Goal: Information Seeking & Learning: Learn about a topic

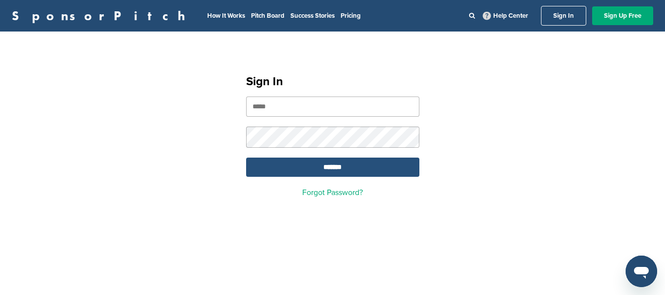
type input "**********"
click at [371, 172] on input "*******" at bounding box center [332, 167] width 173 height 19
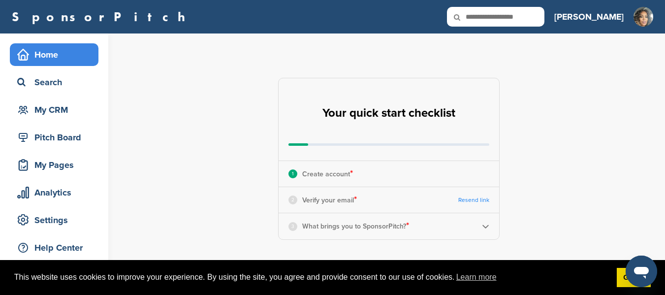
click at [483, 198] on link "Resend link" at bounding box center [473, 199] width 31 height 7
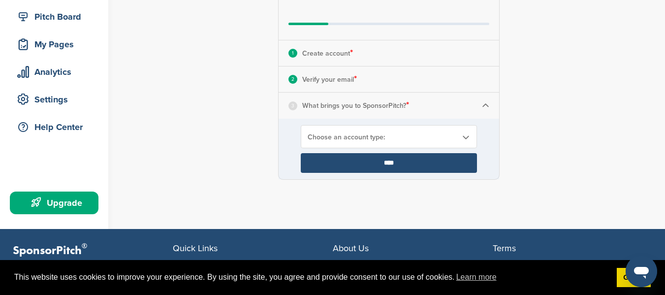
scroll to position [126, 0]
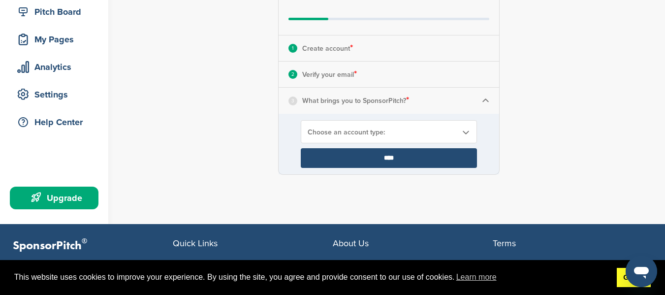
click at [622, 274] on link "Got it!" at bounding box center [634, 278] width 34 height 20
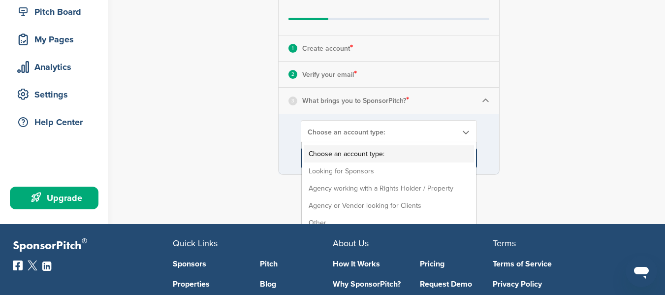
click at [465, 129] on b at bounding box center [465, 132] width 9 height 8
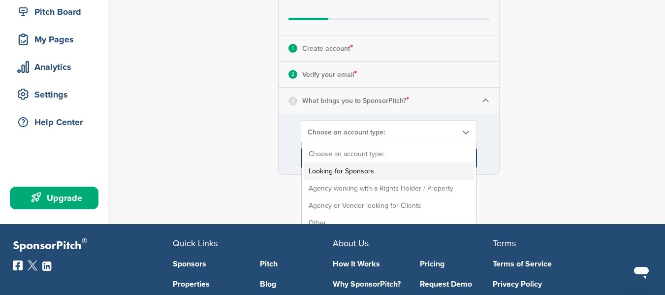
click at [447, 167] on li "Looking for Sponsors" at bounding box center [389, 170] width 170 height 17
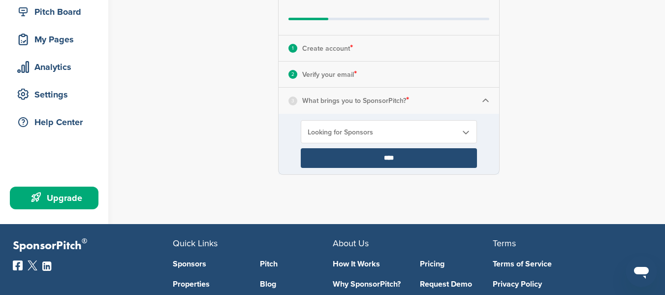
click at [437, 157] on input "****" at bounding box center [389, 158] width 176 height 20
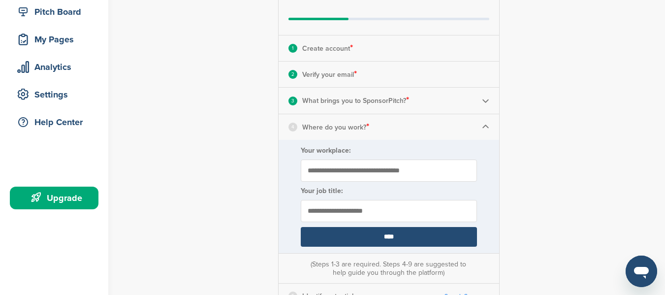
click at [387, 171] on input "Your workplace:" at bounding box center [389, 171] width 176 height 22
type input "**********"
click at [370, 237] on input "****" at bounding box center [389, 237] width 176 height 20
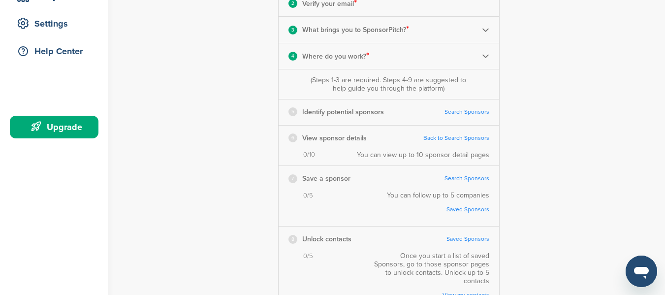
scroll to position [199, 0]
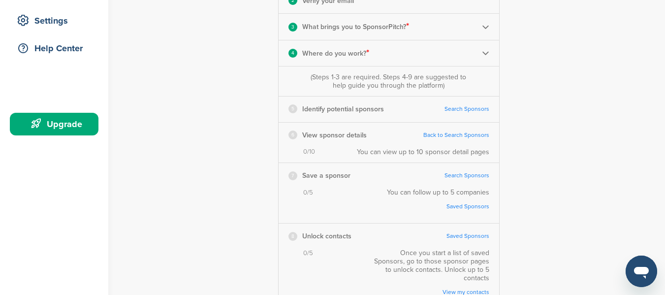
click at [469, 107] on link "Search Sponsors" at bounding box center [467, 108] width 45 height 7
click at [469, 134] on link "Back to Search Sponsors" at bounding box center [456, 134] width 66 height 7
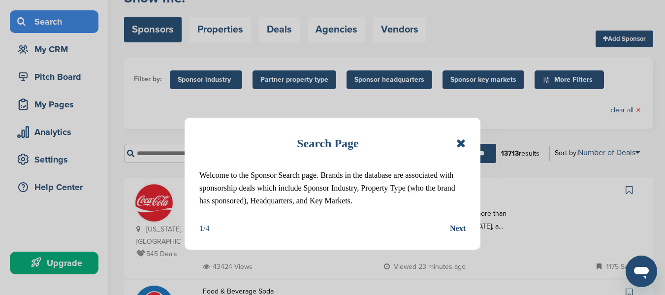
scroll to position [66, 0]
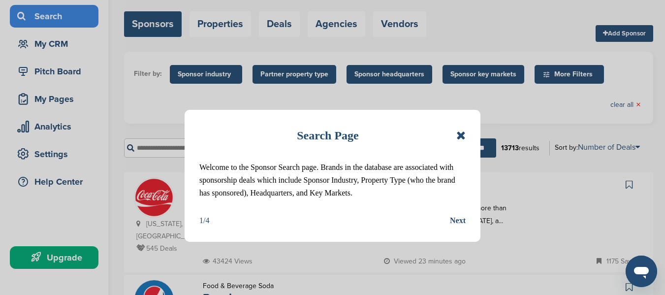
click at [459, 223] on div "Next" at bounding box center [458, 220] width 16 height 13
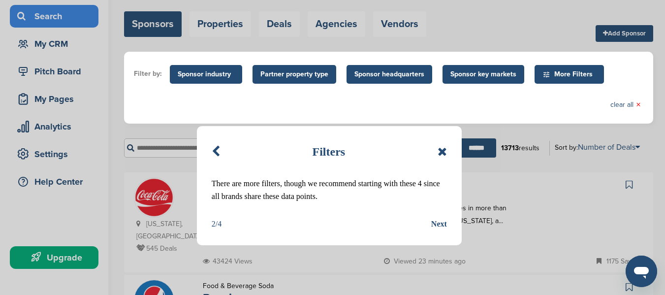
click at [439, 225] on div "Next" at bounding box center [439, 224] width 16 height 13
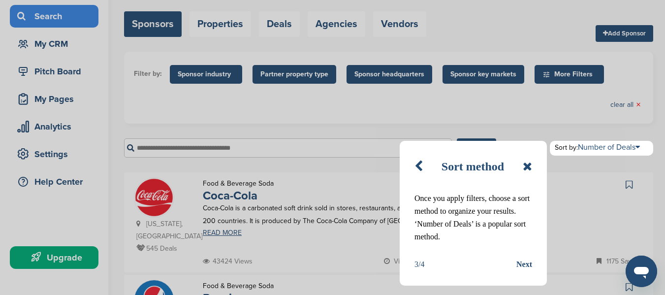
click at [523, 264] on div "Next" at bounding box center [524, 264] width 16 height 13
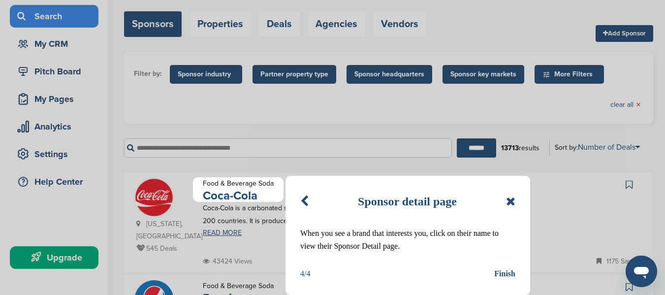
click at [513, 272] on div "Finish" at bounding box center [504, 273] width 21 height 13
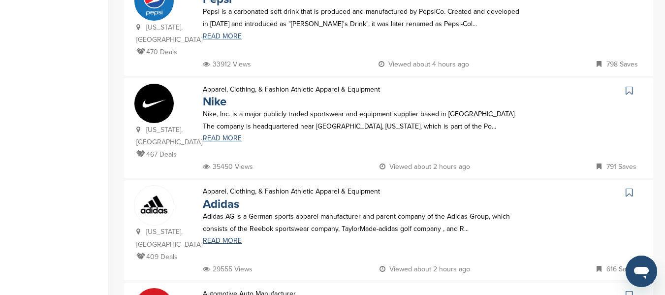
scroll to position [0, 0]
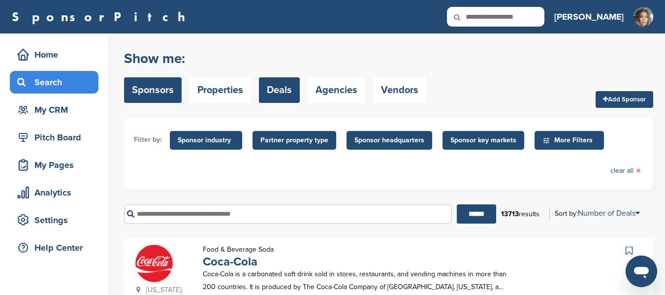
click at [291, 83] on link "Deals" at bounding box center [279, 90] width 41 height 26
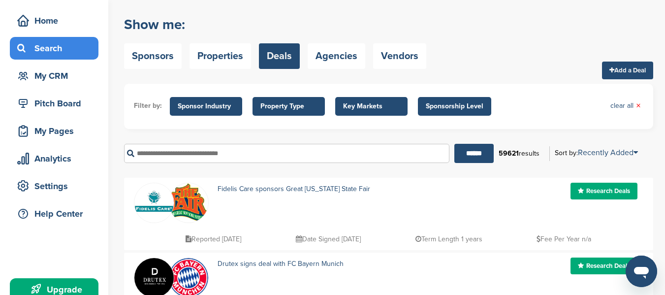
scroll to position [32, 0]
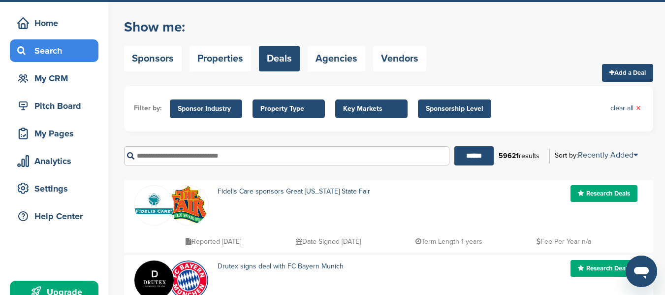
click at [448, 116] on span "Sponsorship Level" at bounding box center [454, 108] width 73 height 19
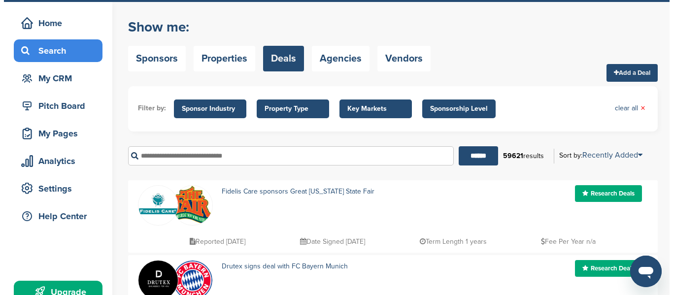
scroll to position [0, 0]
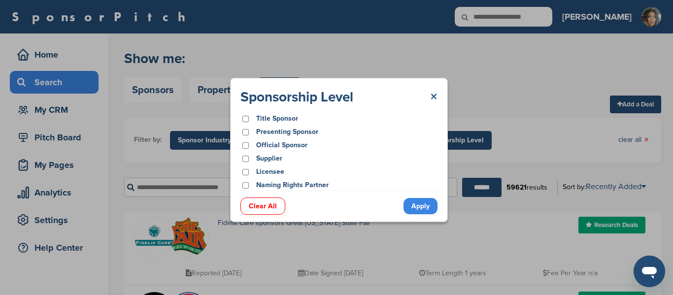
click at [433, 97] on link "×" at bounding box center [433, 97] width 7 height 18
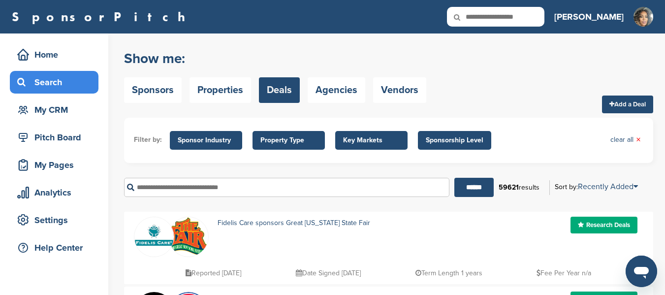
click at [387, 136] on span "Key Markets" at bounding box center [371, 140] width 57 height 11
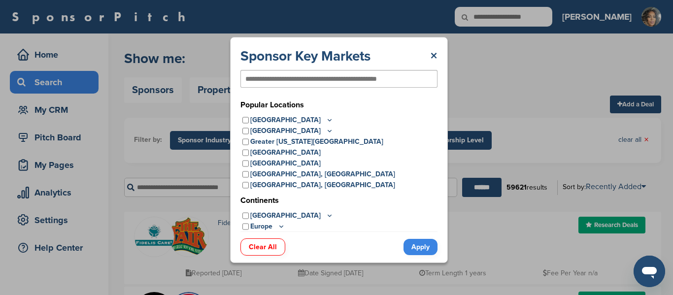
click at [325, 119] on icon at bounding box center [329, 120] width 8 height 8
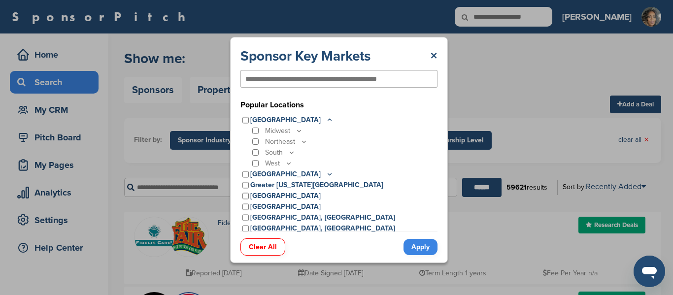
click at [292, 152] on icon at bounding box center [292, 152] width 8 height 8
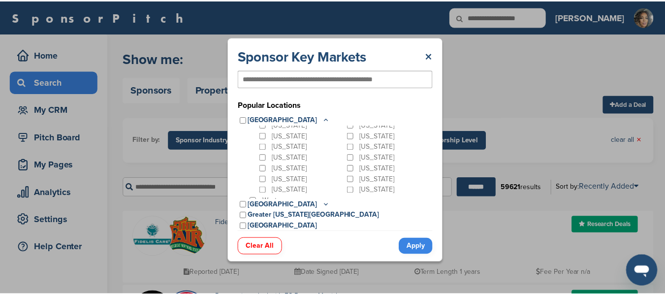
scroll to position [56, 0]
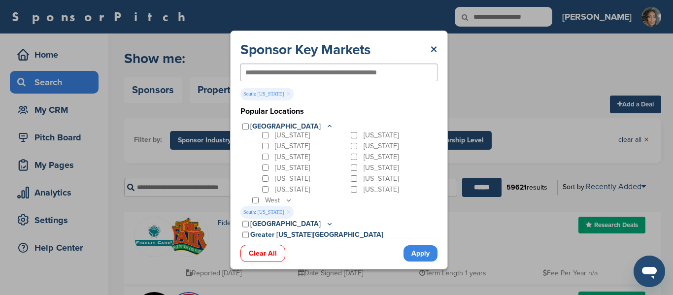
click at [418, 254] on link "Apply" at bounding box center [420, 253] width 34 height 16
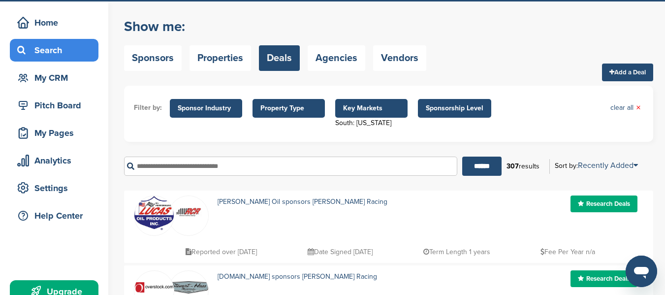
scroll to position [30, 0]
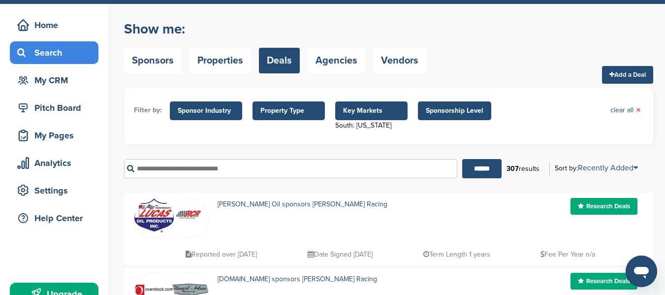
click at [214, 109] on span "Sponsor Industry" at bounding box center [206, 110] width 57 height 11
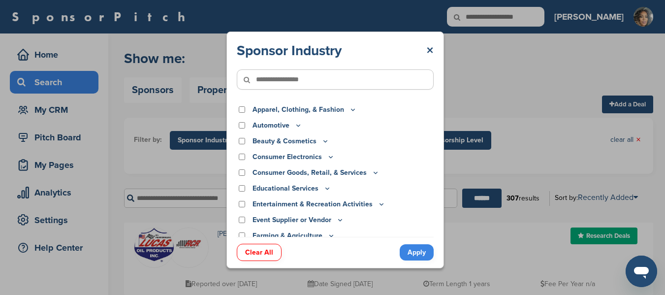
scroll to position [0, 0]
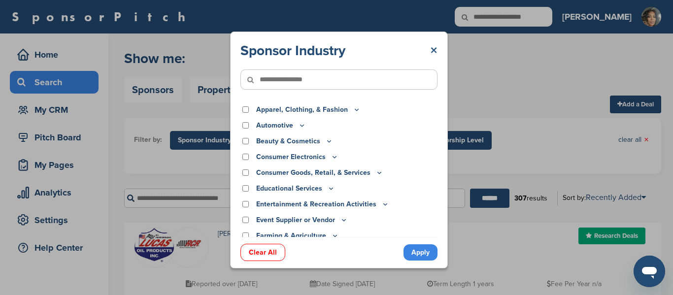
click at [434, 55] on link "×" at bounding box center [433, 51] width 7 height 18
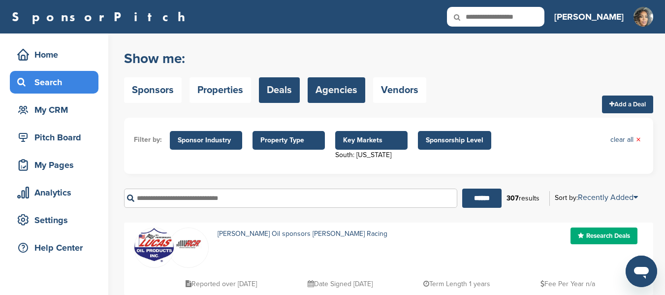
click at [349, 89] on link "Agencies" at bounding box center [337, 90] width 58 height 26
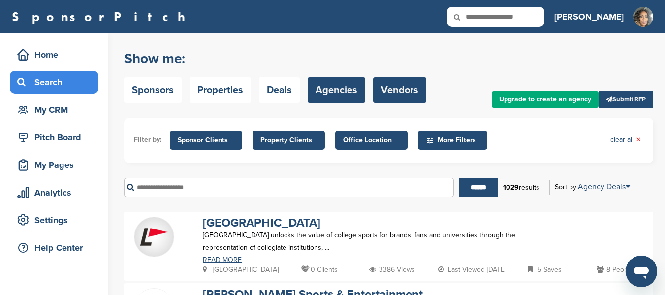
click at [406, 92] on link "Vendors" at bounding box center [399, 90] width 53 height 26
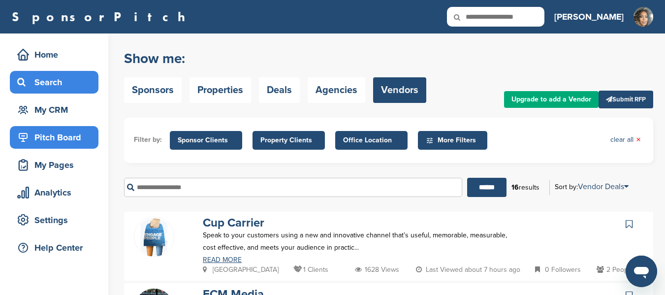
click at [50, 137] on div "Pitch Board" at bounding box center [57, 138] width 84 height 18
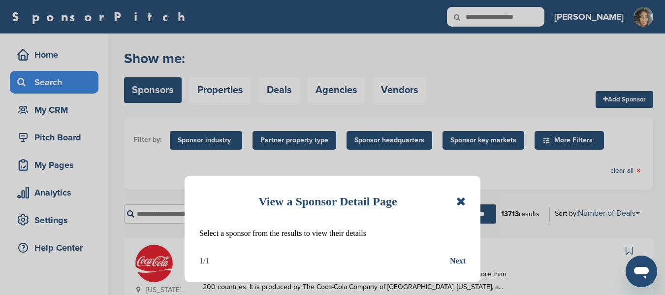
click at [461, 260] on div "Next" at bounding box center [458, 261] width 16 height 13
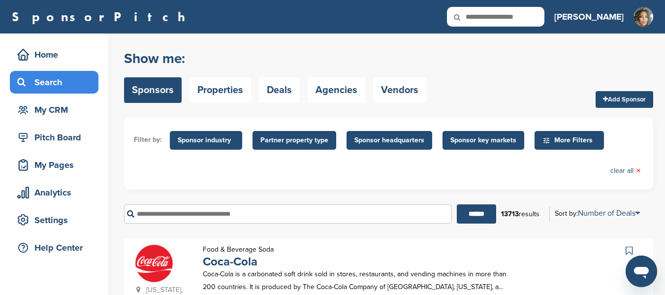
click at [374, 214] on input "text" at bounding box center [288, 213] width 328 height 19
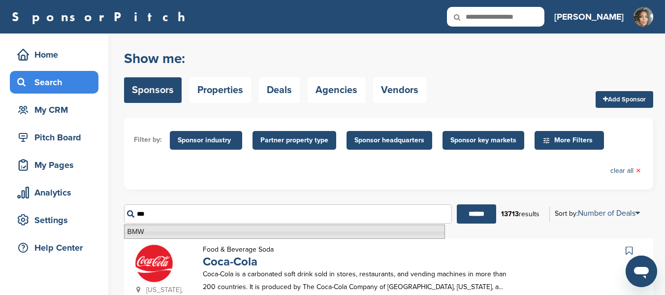
click at [387, 232] on li "BMW" at bounding box center [284, 232] width 321 height 14
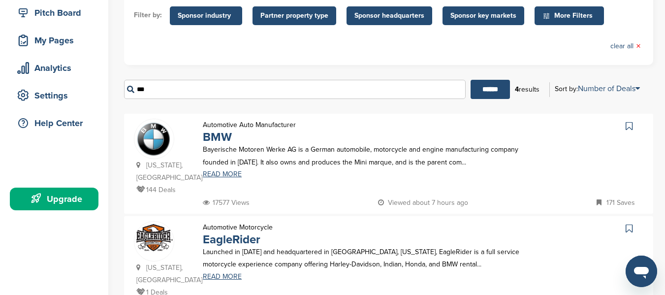
scroll to position [129, 0]
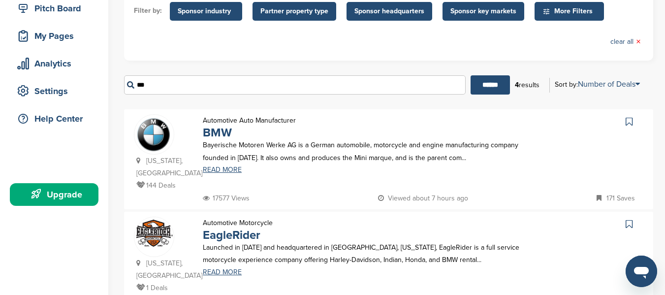
type input "***"
click at [628, 123] on icon at bounding box center [629, 122] width 7 height 10
drag, startPoint x: 196, startPoint y: 90, endPoint x: 131, endPoint y: 90, distance: 64.5
click at [131, 90] on input "***" at bounding box center [295, 84] width 342 height 19
type input "*"
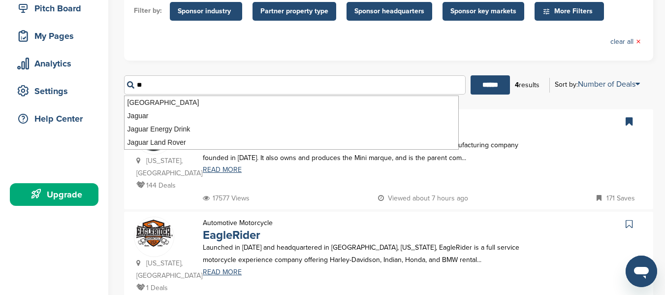
type input "*"
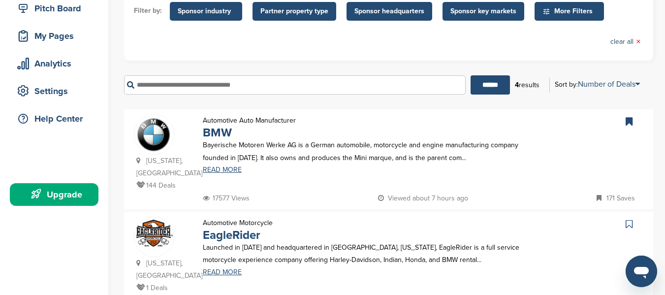
type input "*"
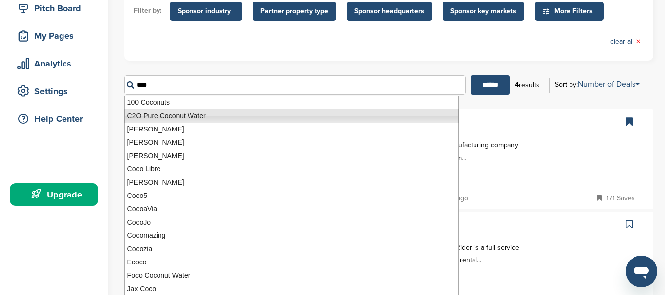
click at [260, 118] on li "C2O Pure Coconut Water" at bounding box center [291, 116] width 335 height 14
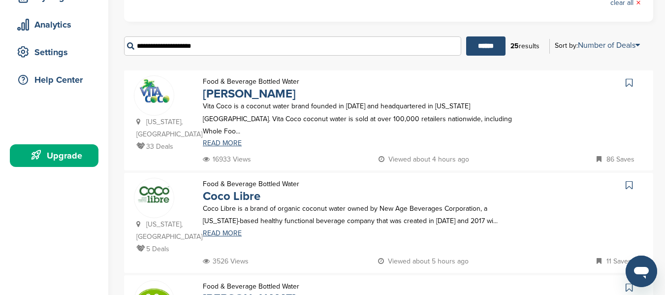
scroll to position [171, 0]
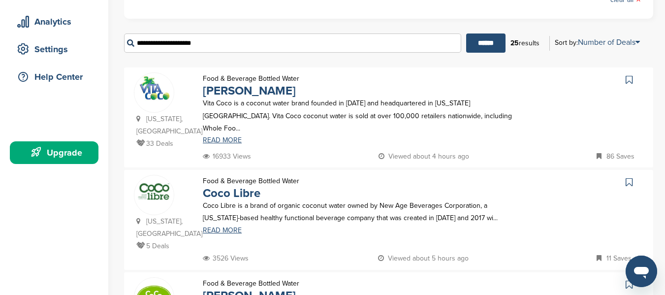
type input "**********"
click at [629, 81] on icon at bounding box center [629, 80] width 7 height 10
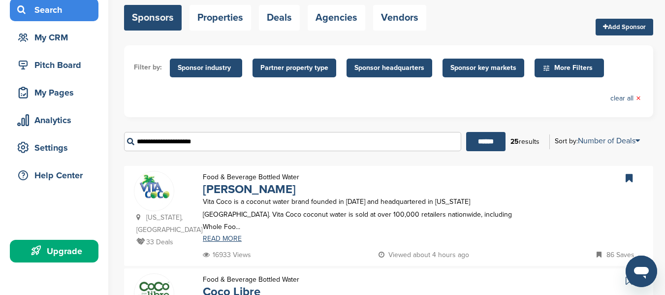
scroll to position [99, 0]
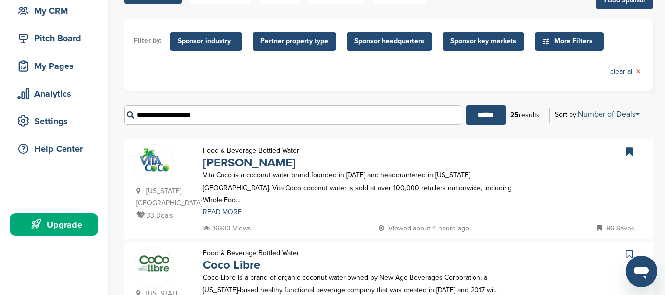
click at [299, 36] on span "Partner property type" at bounding box center [294, 41] width 68 height 11
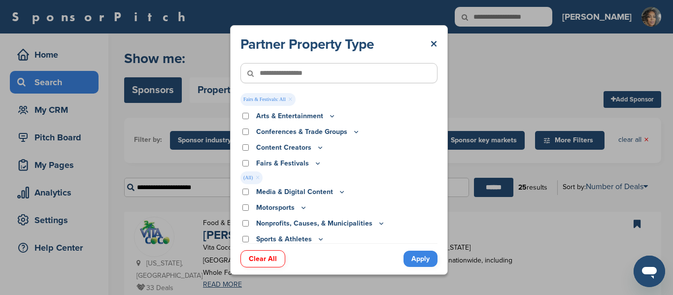
click at [418, 257] on link "Apply" at bounding box center [420, 259] width 34 height 16
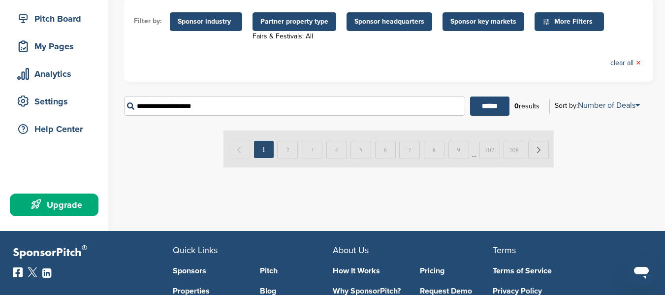
scroll to position [116, 0]
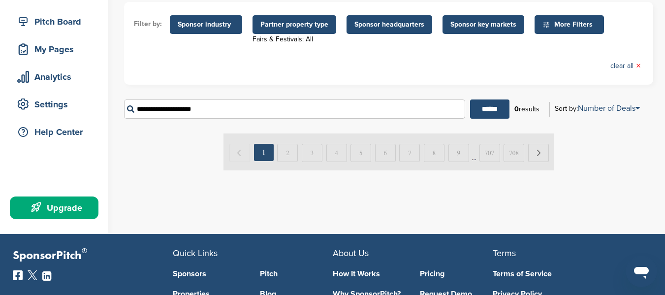
drag, startPoint x: 225, startPoint y: 105, endPoint x: 107, endPoint y: 115, distance: 119.1
click at [107, 115] on div "Home Search My CRM Pitch Board My Pages Analytics Settings Help Center Upgrade …" at bounding box center [332, 76] width 665 height 316
click at [146, 188] on div "View a Sponsor Detail Page Select a sponsor from the results to view their deta…" at bounding box center [394, 56] width 541 height 276
click at [471, 105] on input "******" at bounding box center [489, 108] width 39 height 19
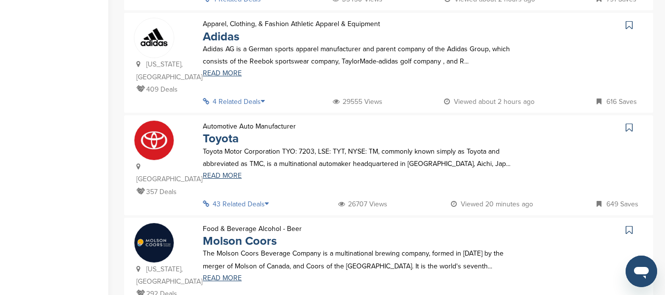
scroll to position [553, 0]
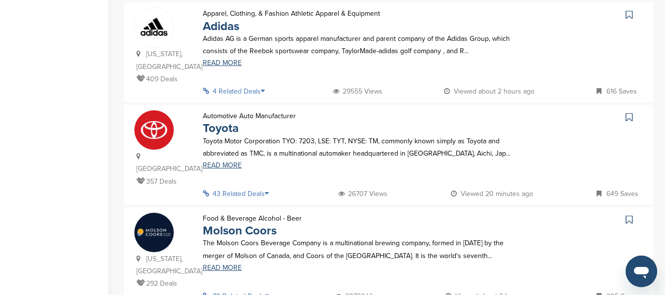
click at [627, 112] on icon at bounding box center [629, 117] width 7 height 10
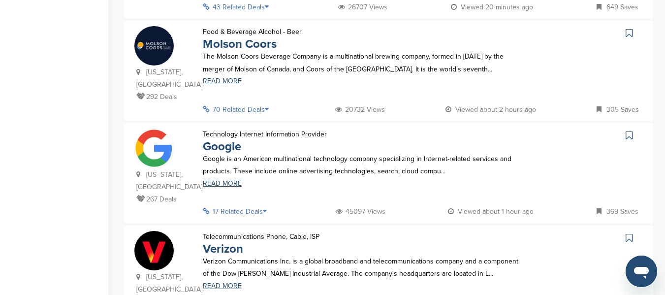
scroll to position [764, 0]
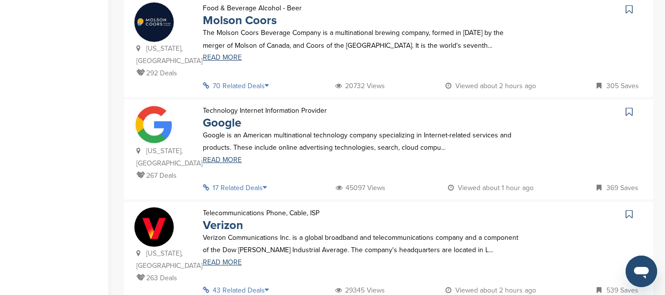
click at [629, 209] on icon at bounding box center [629, 214] width 7 height 10
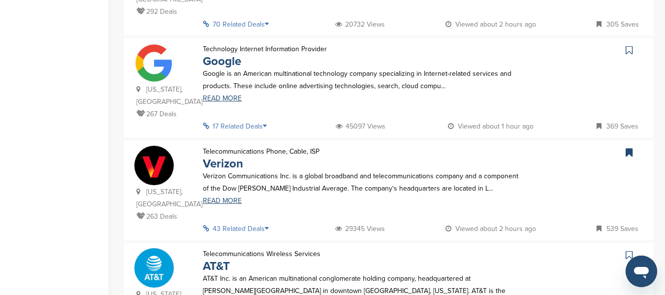
scroll to position [846, 0]
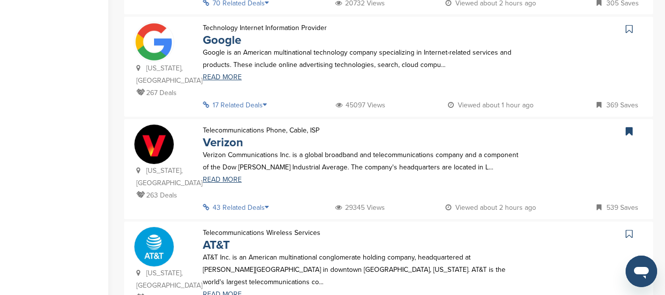
click at [627, 229] on icon at bounding box center [629, 234] width 7 height 10
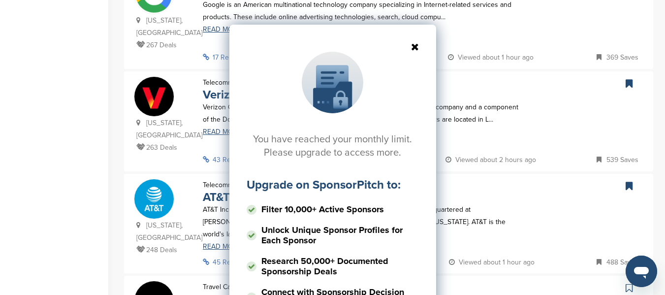
scroll to position [897, 0]
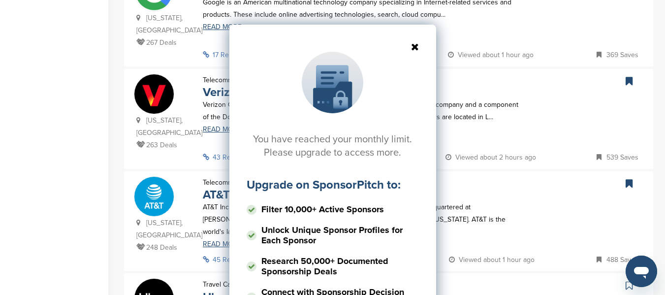
click at [418, 45] on icon at bounding box center [333, 47] width 172 height 10
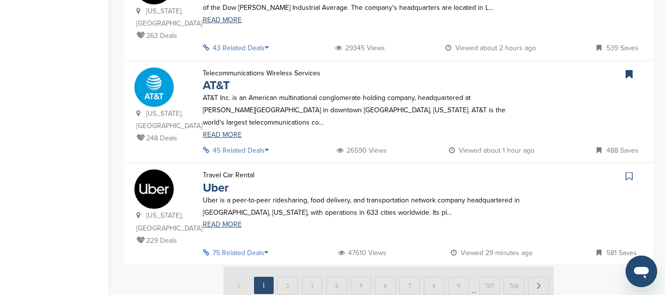
scroll to position [1008, 0]
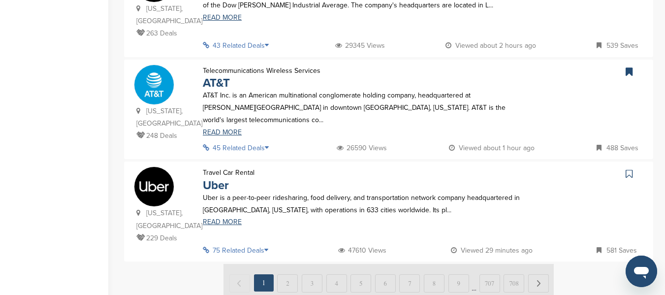
click at [626, 169] on icon at bounding box center [629, 174] width 7 height 10
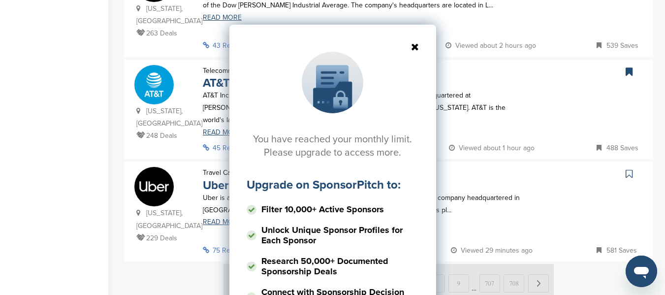
click at [416, 51] on icon at bounding box center [333, 47] width 172 height 10
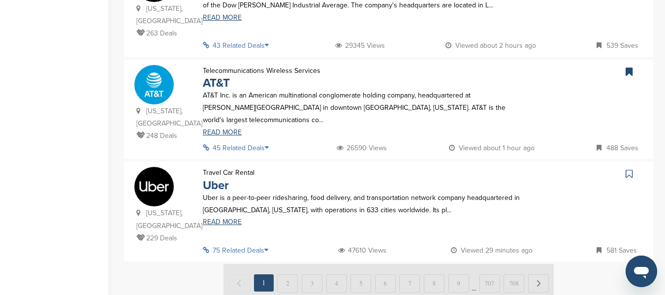
click at [632, 67] on icon at bounding box center [629, 72] width 7 height 10
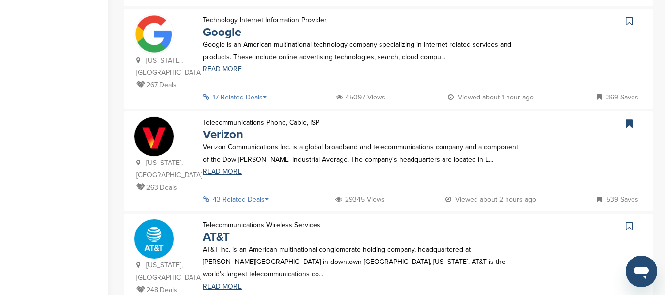
scroll to position [852, 0]
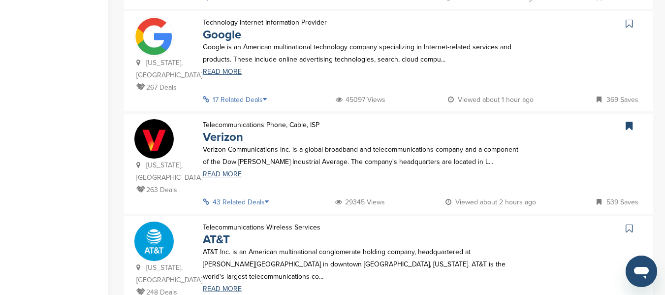
click at [627, 121] on icon at bounding box center [629, 126] width 7 height 10
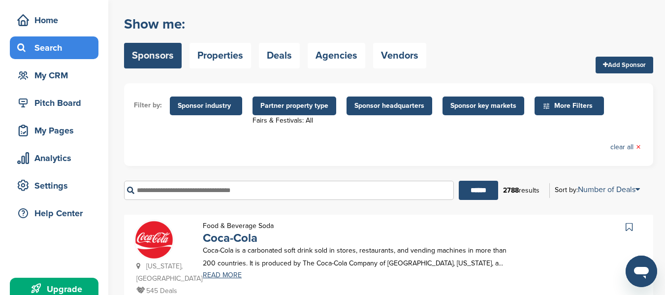
scroll to position [0, 0]
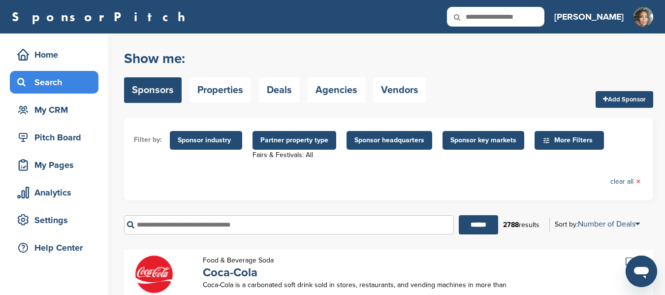
click at [302, 224] on input "text" at bounding box center [289, 224] width 330 height 19
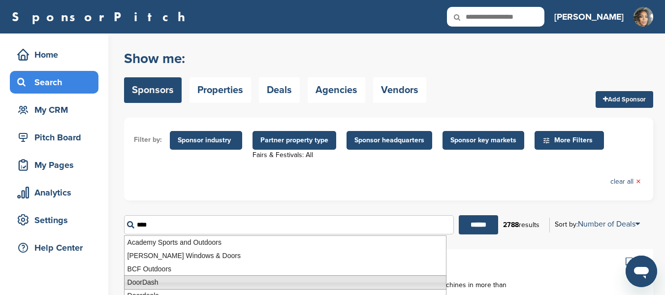
click at [190, 283] on li "DoorDash" at bounding box center [285, 282] width 322 height 14
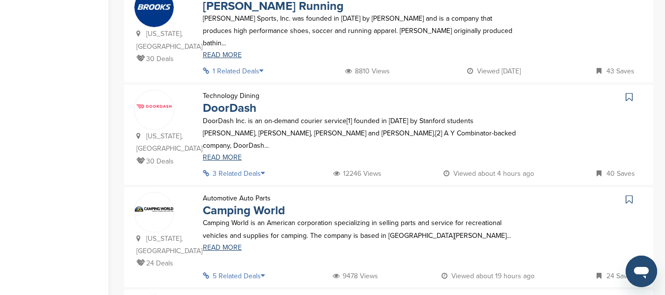
scroll to position [576, 0]
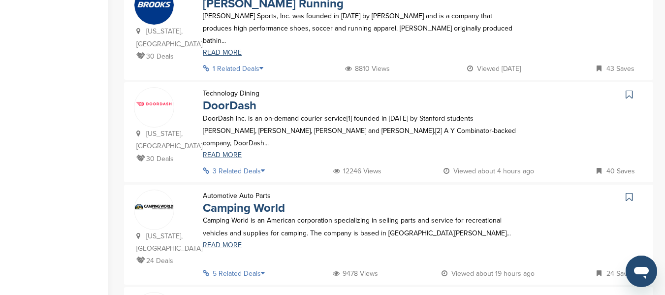
click at [628, 90] on icon at bounding box center [629, 95] width 7 height 10
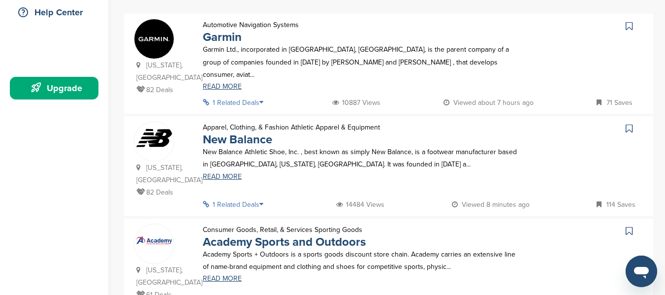
scroll to position [0, 0]
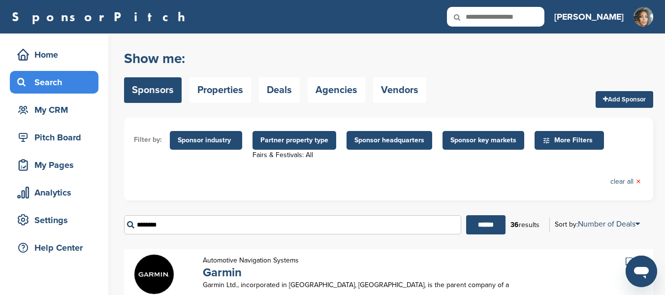
drag, startPoint x: 173, startPoint y: 230, endPoint x: 128, endPoint y: 228, distance: 45.8
click at [128, 228] on input "********" at bounding box center [292, 224] width 337 height 19
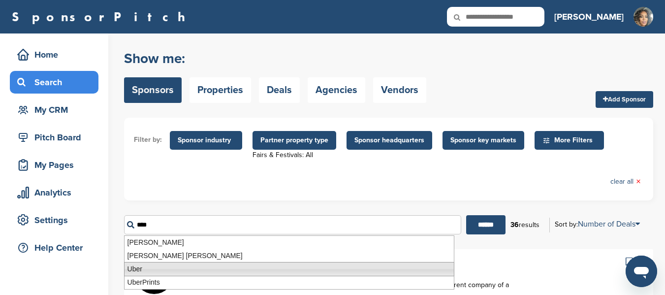
click at [140, 272] on li "Uber" at bounding box center [289, 269] width 330 height 14
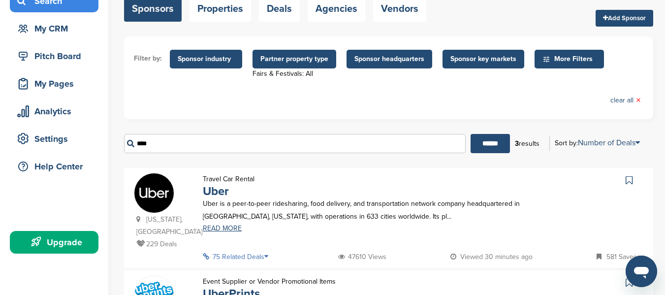
scroll to position [105, 0]
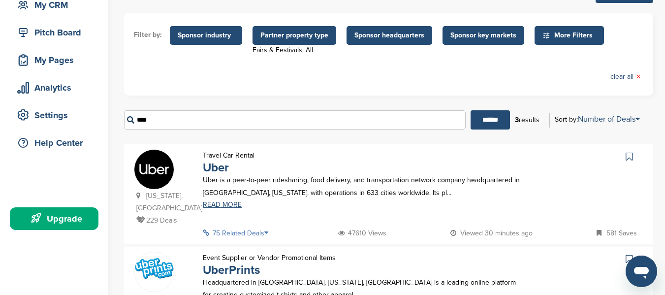
type input "****"
click at [629, 157] on icon at bounding box center [629, 157] width 7 height 10
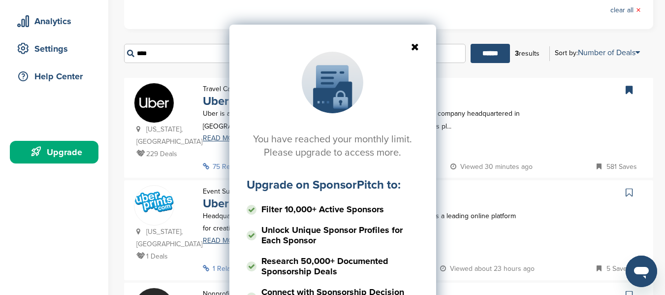
scroll to position [176, 0]
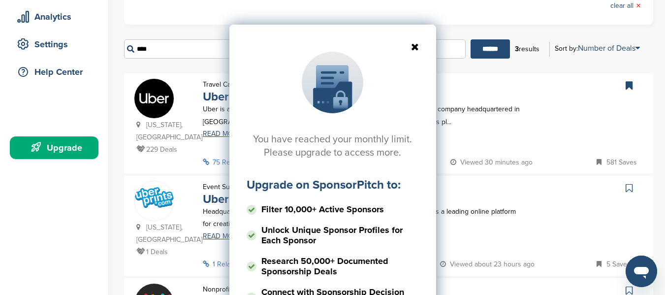
click at [418, 47] on icon at bounding box center [333, 47] width 172 height 10
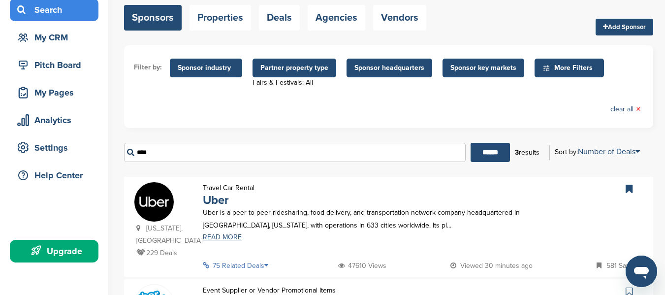
scroll to position [83, 0]
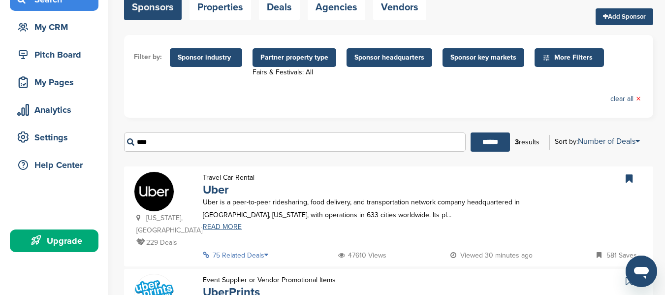
click at [209, 228] on link "READ MORE" at bounding box center [362, 227] width 318 height 7
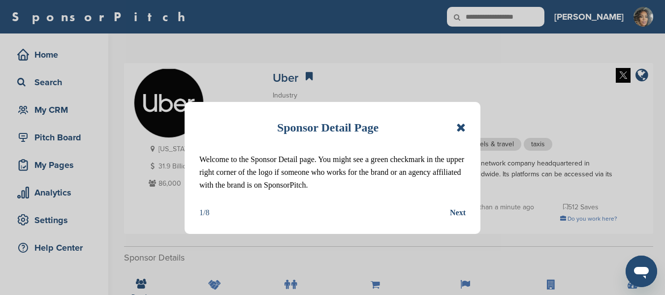
scroll to position [111, 0]
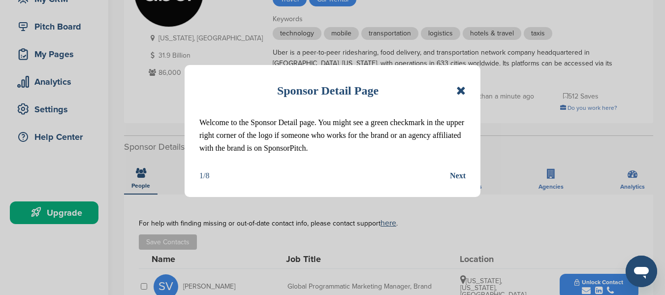
click at [457, 176] on div "Next" at bounding box center [458, 175] width 16 height 13
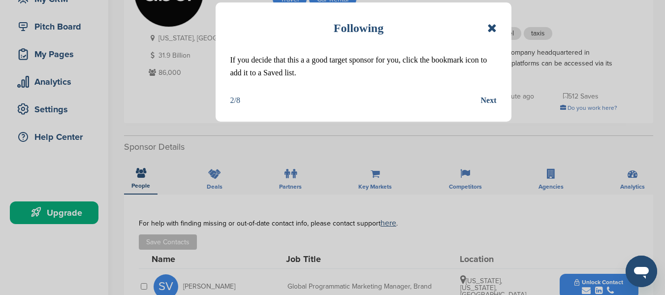
click at [491, 100] on div "Next" at bounding box center [489, 100] width 16 height 13
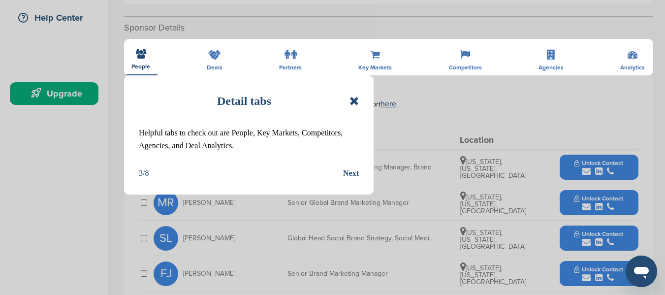
scroll to position [232, 0]
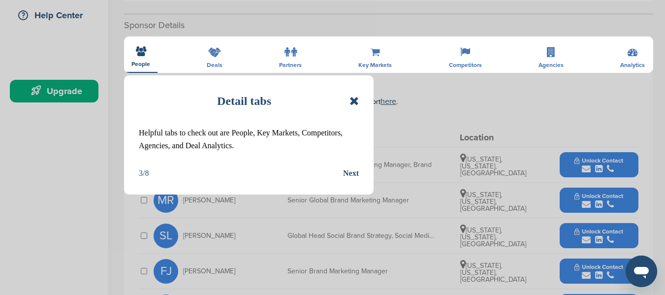
click at [357, 175] on div "Next" at bounding box center [351, 173] width 16 height 13
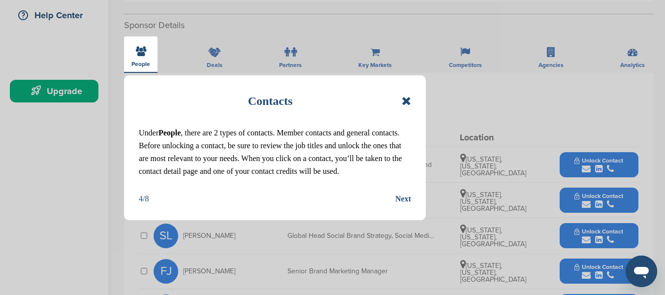
click at [402, 199] on div "Next" at bounding box center [403, 199] width 16 height 13
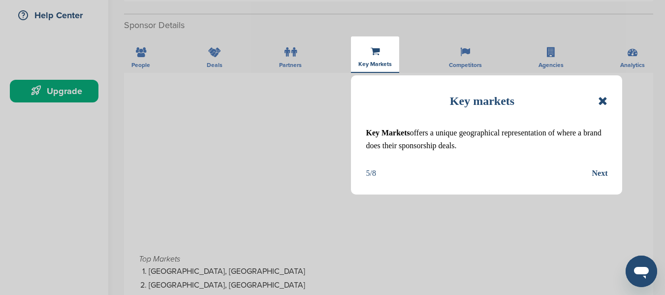
click at [600, 171] on div "Next" at bounding box center [600, 173] width 16 height 13
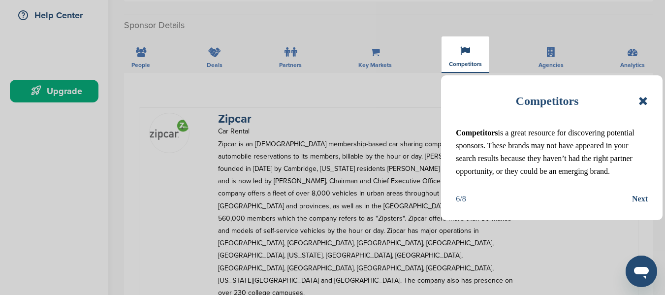
click at [641, 198] on div "Next" at bounding box center [640, 199] width 16 height 13
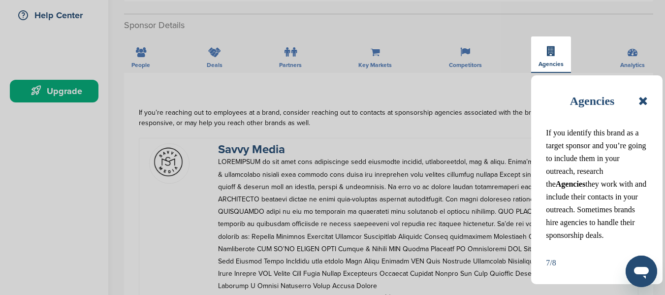
click at [642, 103] on icon at bounding box center [643, 101] width 9 height 12
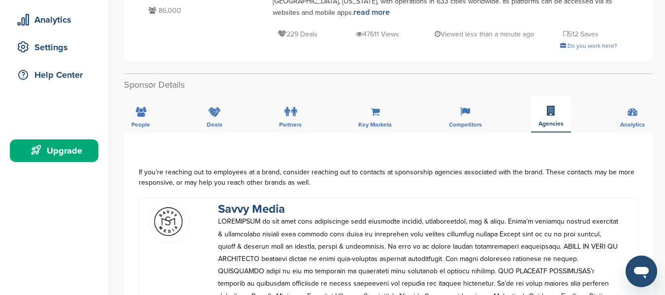
scroll to position [0, 0]
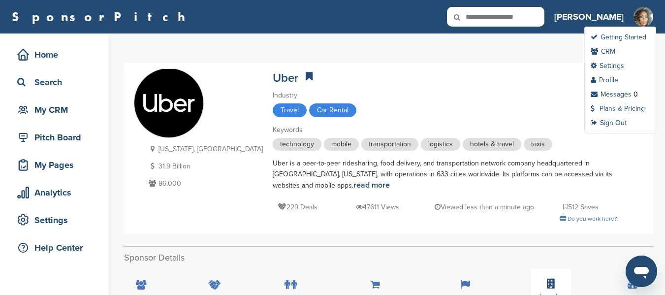
click at [618, 106] on link "Plans & Pricing" at bounding box center [618, 108] width 54 height 8
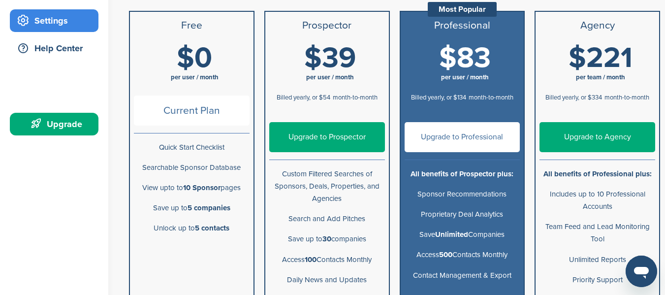
scroll to position [201, 0]
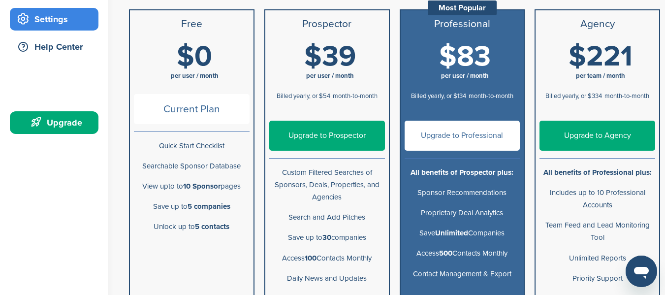
drag, startPoint x: 669, startPoint y: 74, endPoint x: 670, endPoint y: 129, distance: 54.7
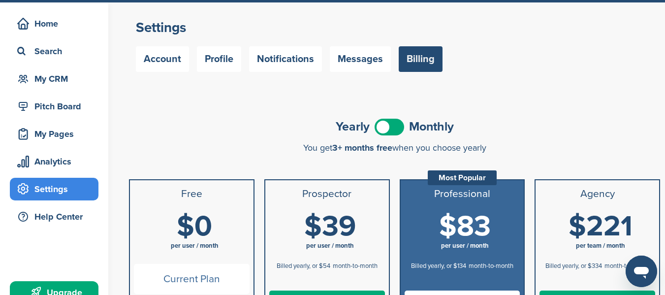
scroll to position [0, 0]
